Goal: Information Seeking & Learning: Learn about a topic

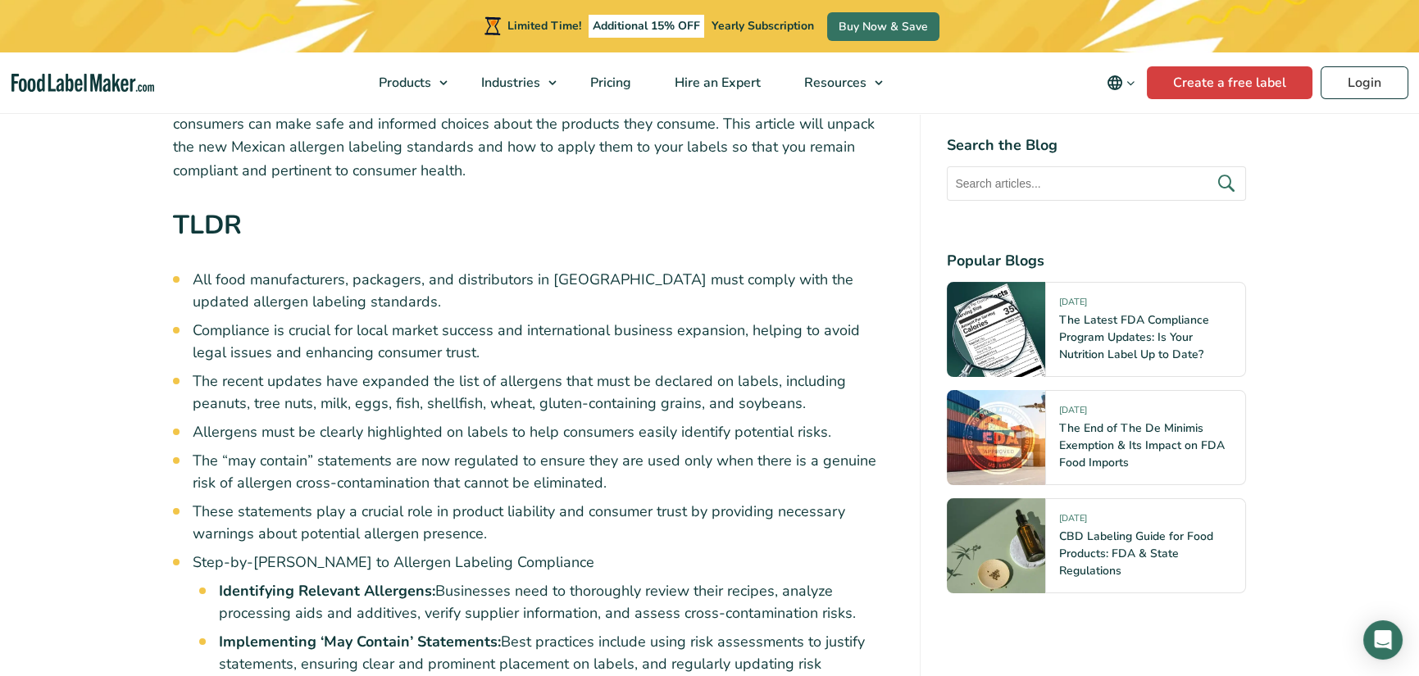
scroll to position [738, 0]
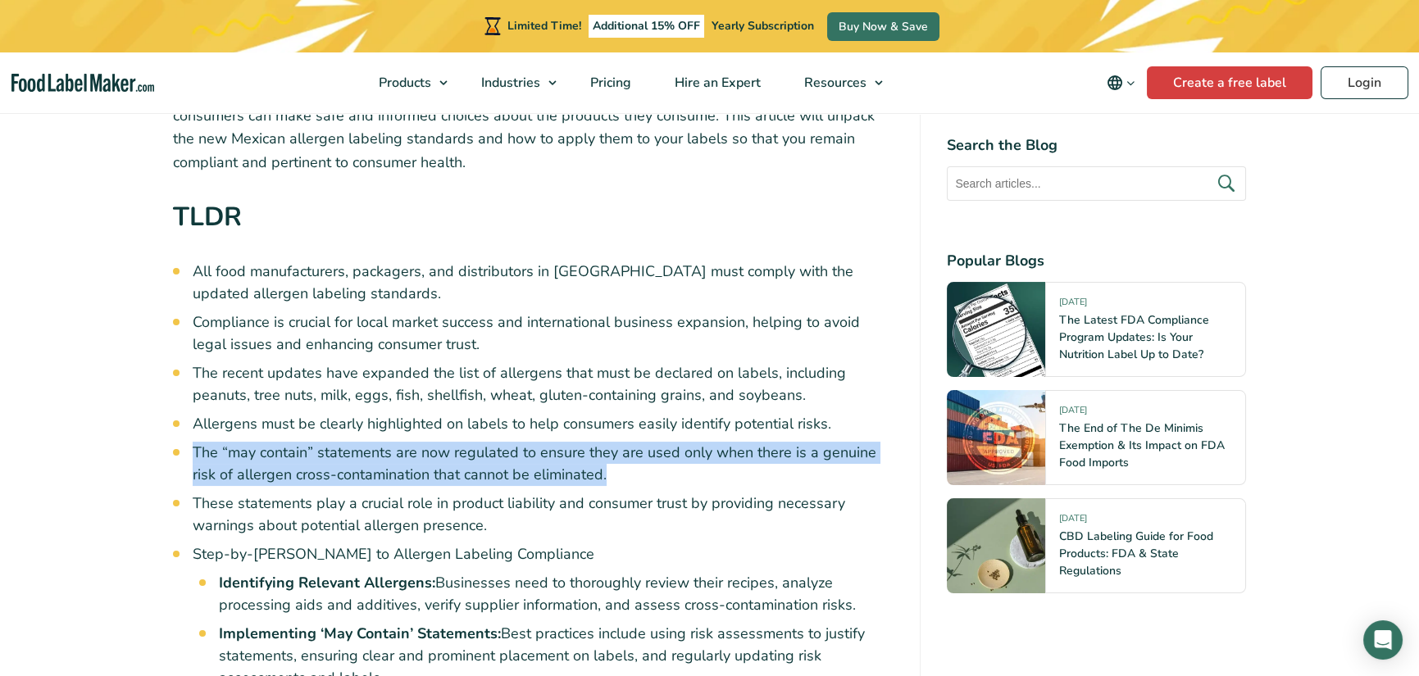
drag, startPoint x: 193, startPoint y: 448, endPoint x: 621, endPoint y: 475, distance: 428.8
click at [621, 475] on li "The “may contain” statements are now regulated to ensure they are used only whe…" at bounding box center [544, 464] width 702 height 44
copy li "The “may contain” statements are now regulated to ensure they are used only whe…"
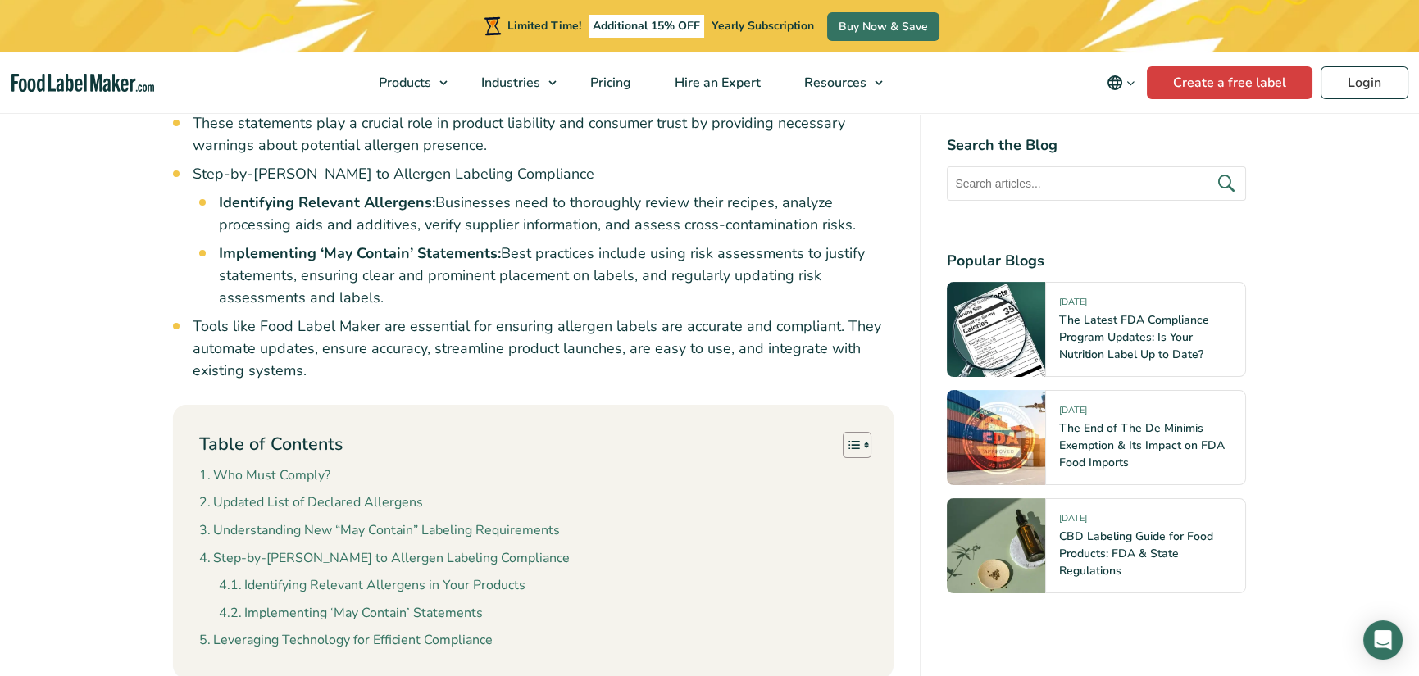
scroll to position [1148, 0]
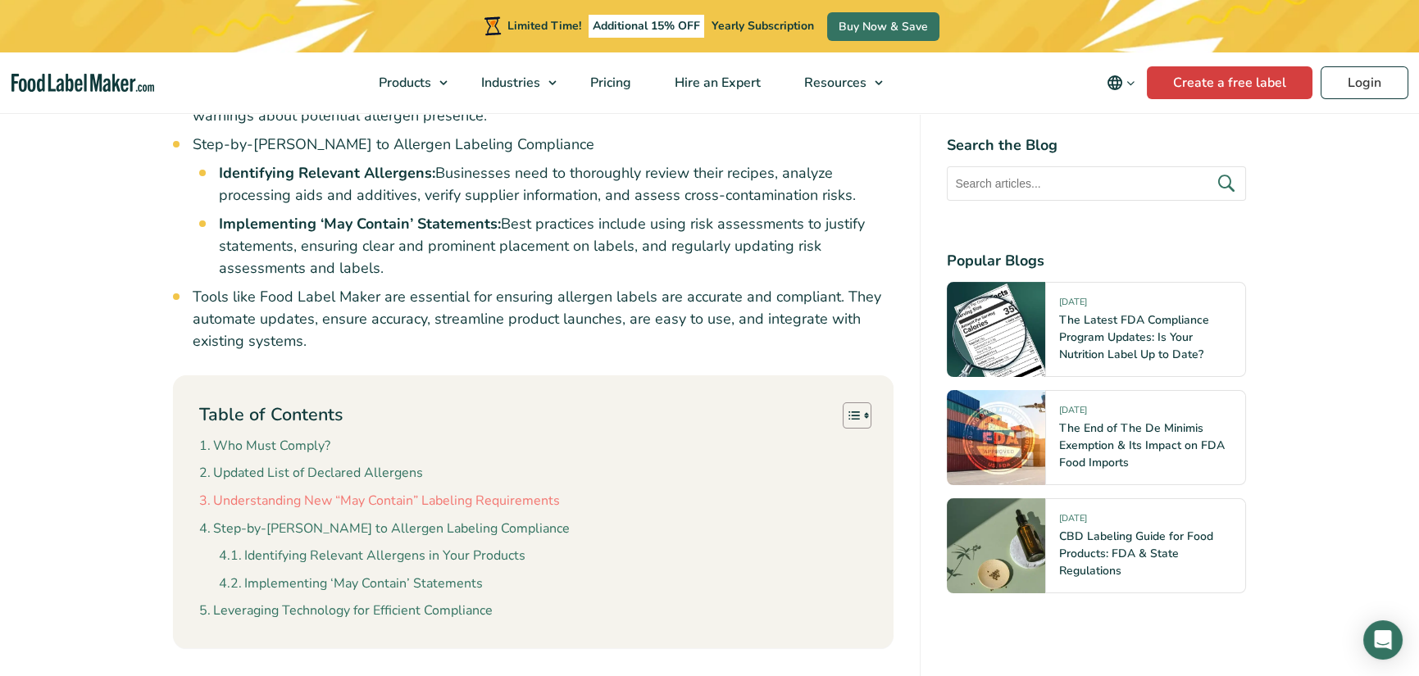
click at [308, 499] on link "Understanding New “May Contain” Labeling Requirements" at bounding box center [379, 501] width 361 height 21
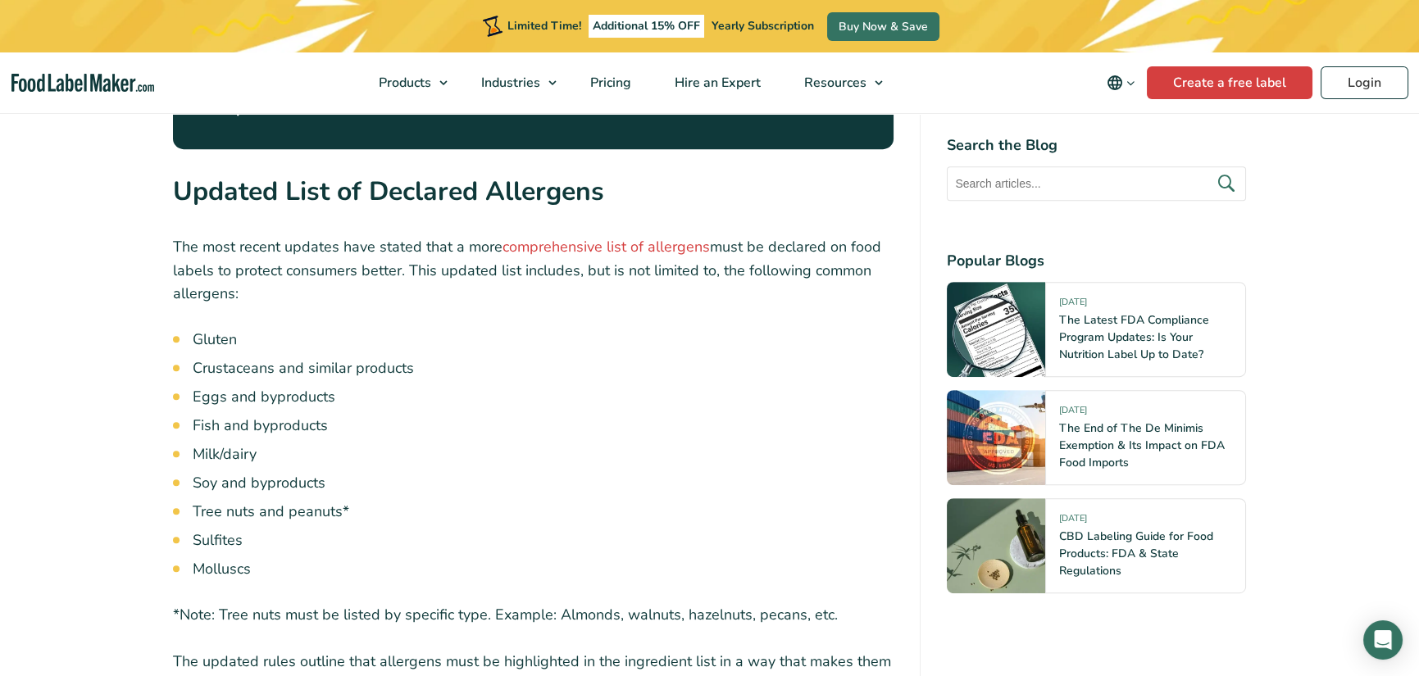
scroll to position [2848, 0]
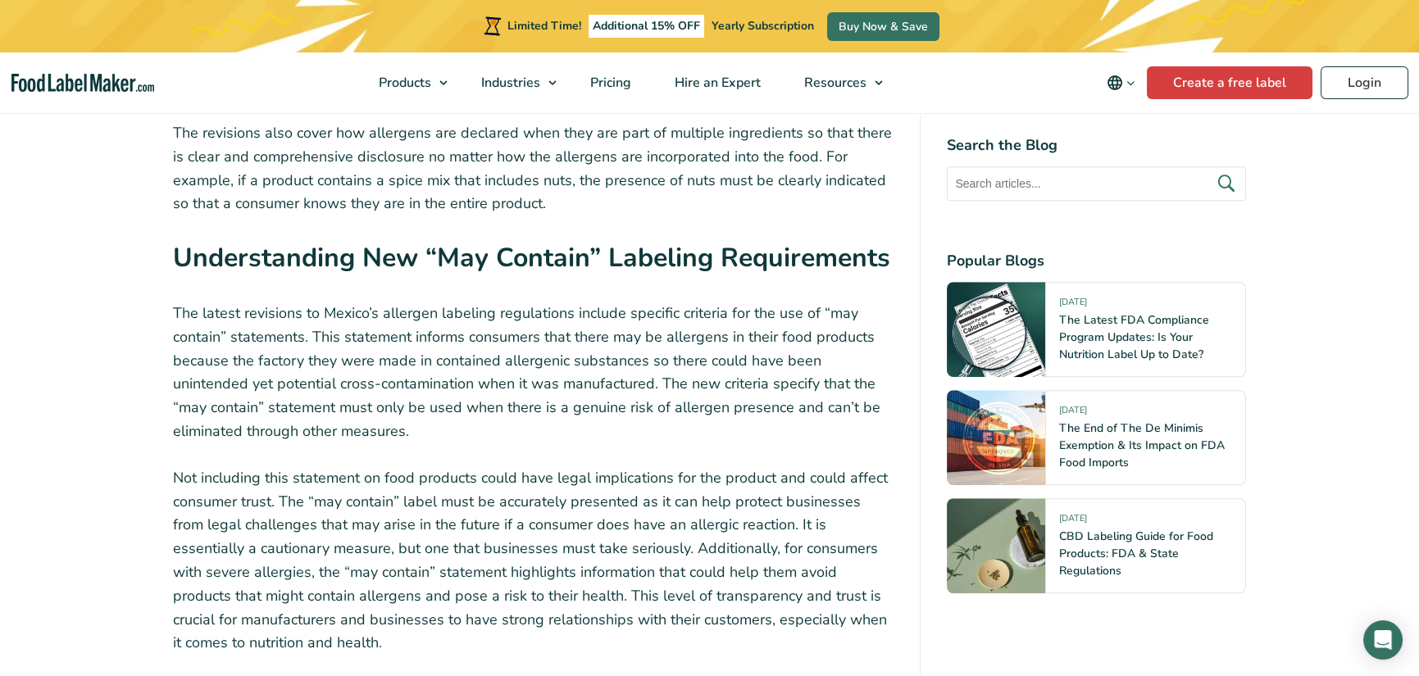
click at [198, 240] on strong "Understanding New “May Contain” Labeling Requirements" at bounding box center [531, 257] width 717 height 35
drag, startPoint x: 173, startPoint y: 188, endPoint x: 344, endPoint y: 573, distance: 421.4
click at [344, 573] on div "Allergen labeling is an important component of food safety, particularly for co…" at bounding box center [534, 83] width 722 height 4507
copy div "Loremipsumdol Sit “Ame Consect” Adipisci Elitseddoeiu Tem incidi utlaboree do M…"
click at [285, 467] on p "Not including this statement on food products could have legal implications for…" at bounding box center [534, 561] width 722 height 189
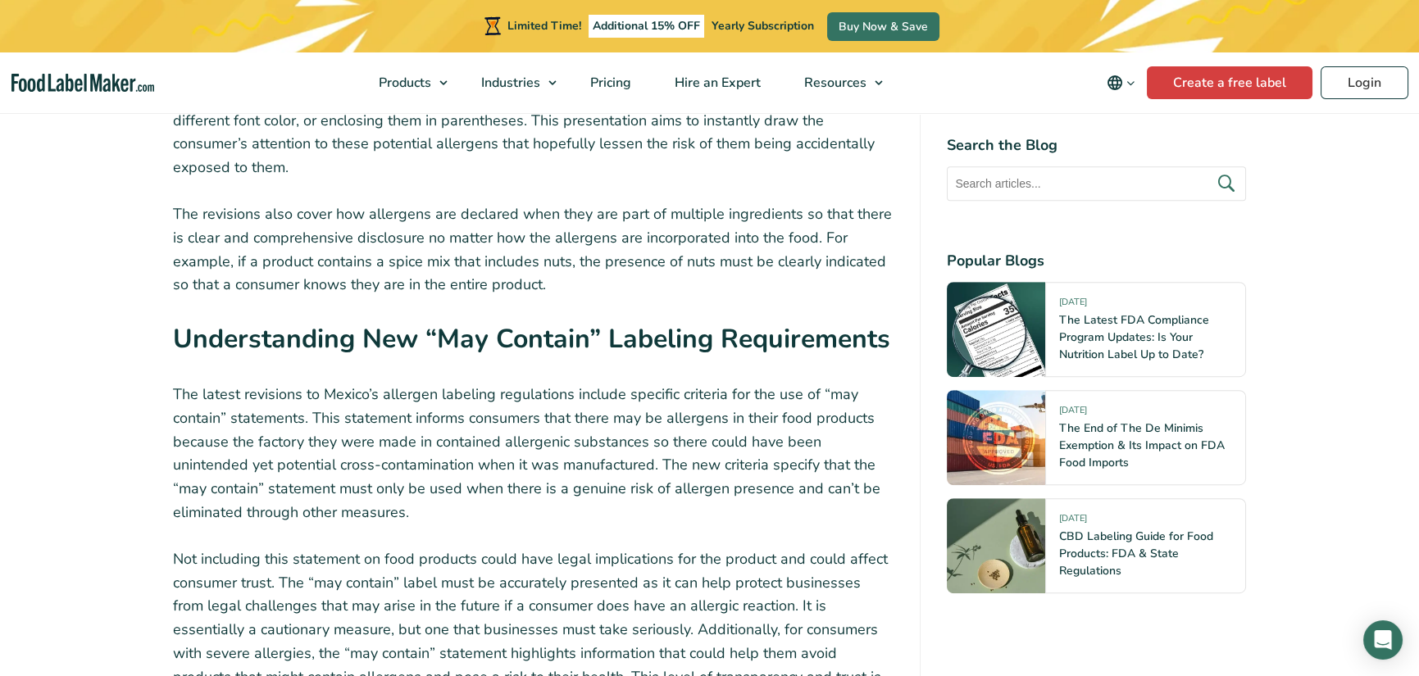
scroll to position [2766, 0]
click at [368, 465] on div "Allergen labeling is an important component of food safety, particularly for co…" at bounding box center [534, 165] width 722 height 4507
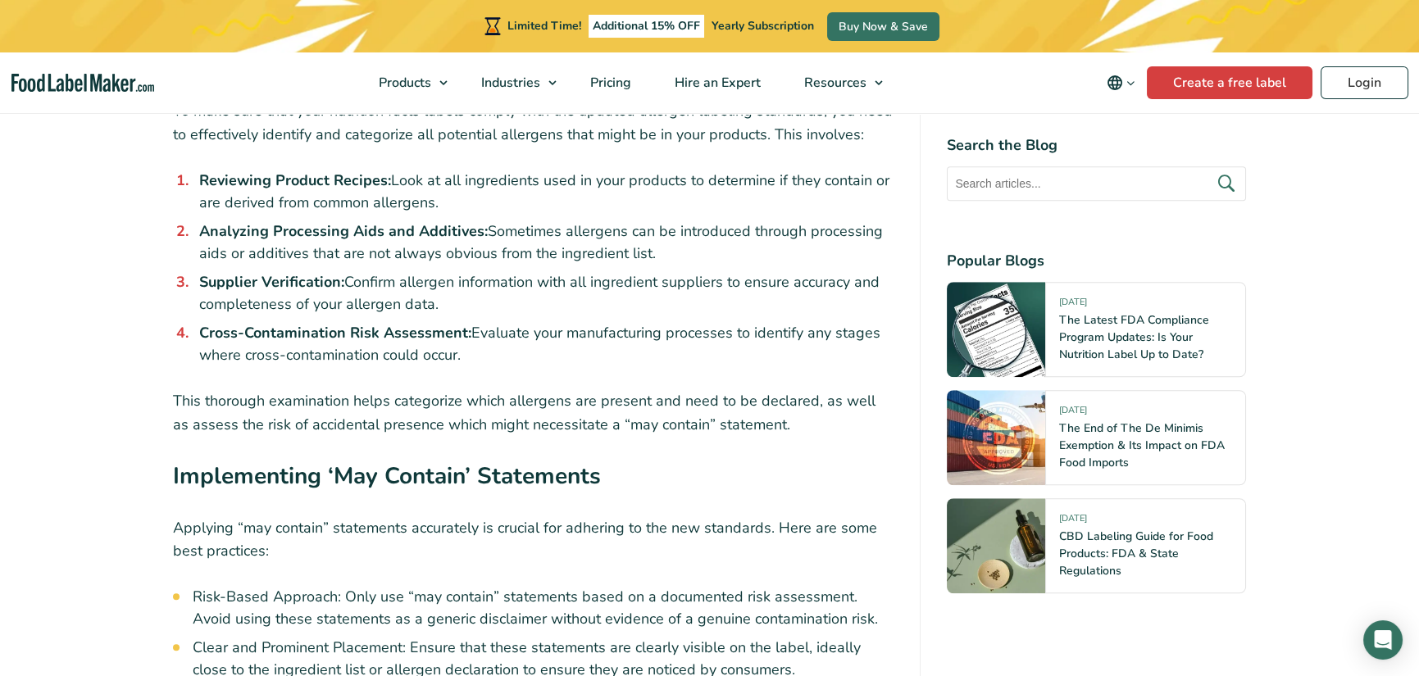
scroll to position [3667, 0]
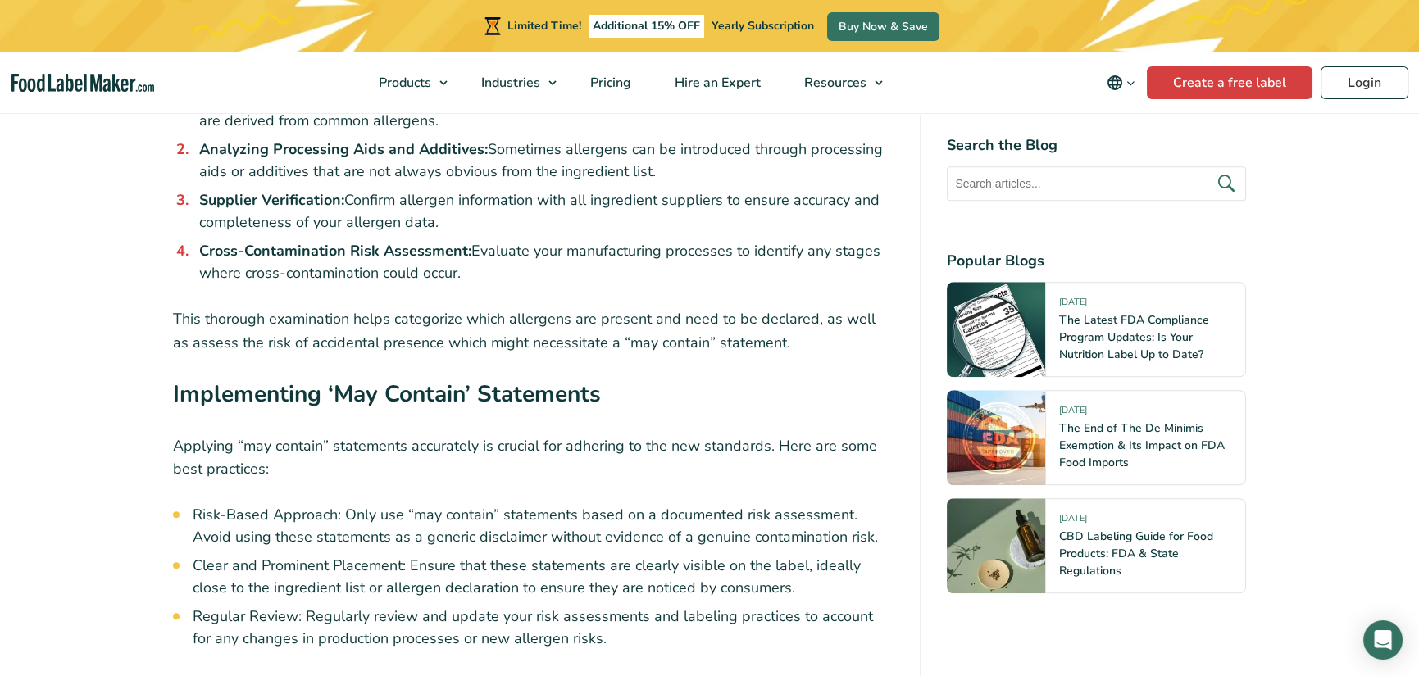
click at [177, 379] on strong "Implementing ‘May Contain’ Statements" at bounding box center [387, 394] width 428 height 31
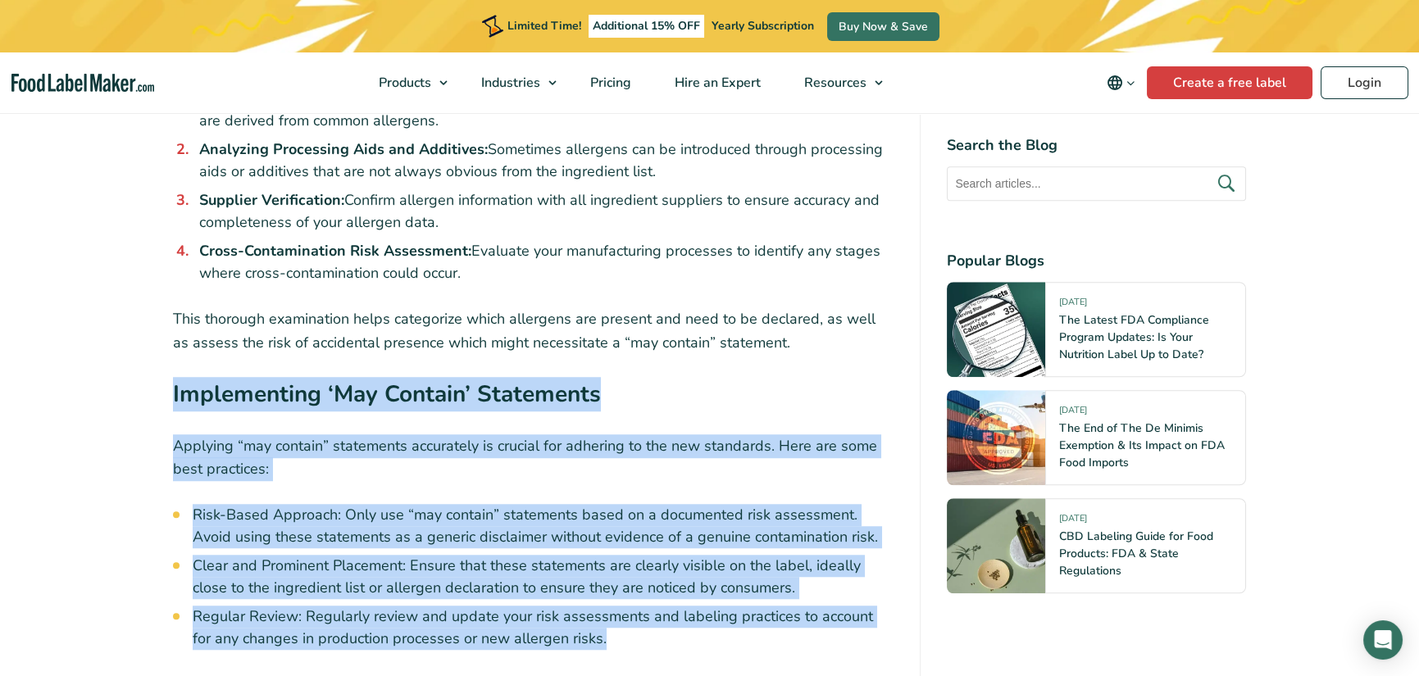
drag, startPoint x: 171, startPoint y: 287, endPoint x: 599, endPoint y: 547, distance: 500.7
copy div "Implementing ‘May Contain’ Statements Applying “may contain” statements accurat…"
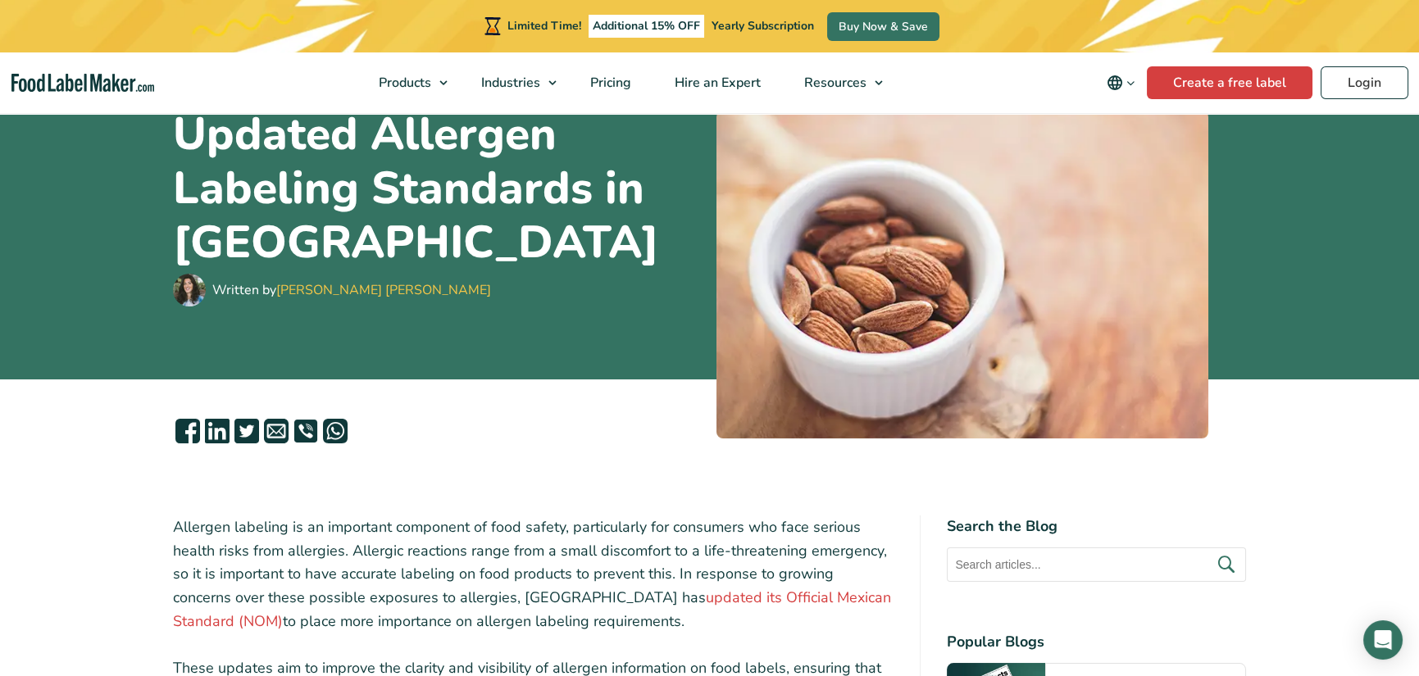
scroll to position [164, 0]
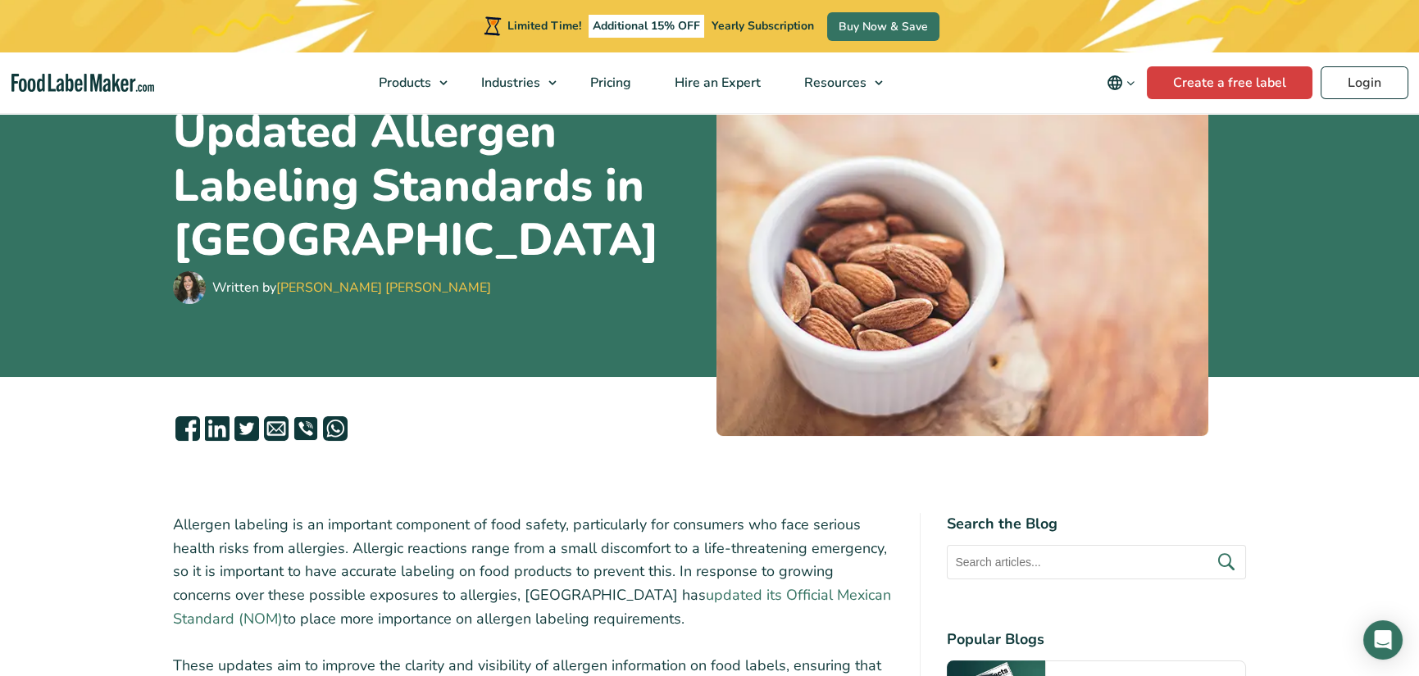
click at [705, 590] on link "updated its Official Mexican Standard (NOM)" at bounding box center [532, 606] width 718 height 43
